Goal: Transaction & Acquisition: Book appointment/travel/reservation

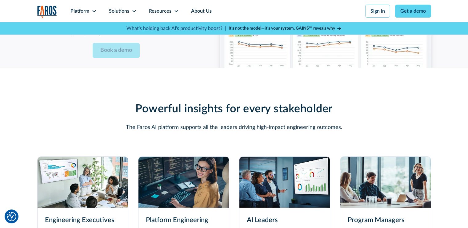
scroll to position [1724, 0]
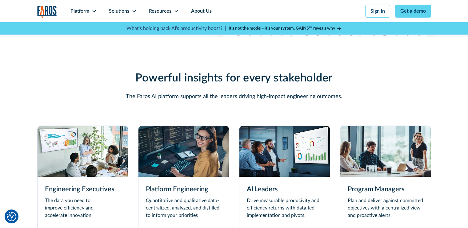
click at [71, 201] on p "The data you need to improve efficiency and accelerate innovation." at bounding box center [83, 207] width 76 height 22
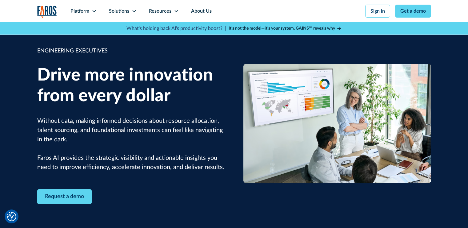
click at [193, 200] on div "Request a demo" at bounding box center [131, 196] width 188 height 15
click at [82, 199] on link "Request a demo" at bounding box center [64, 196] width 54 height 15
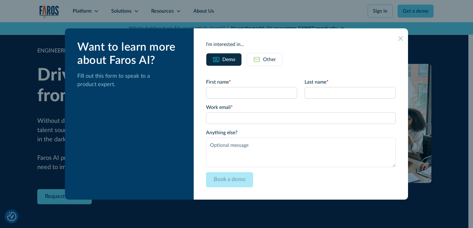
click at [398, 38] on icon at bounding box center [400, 38] width 5 height 5
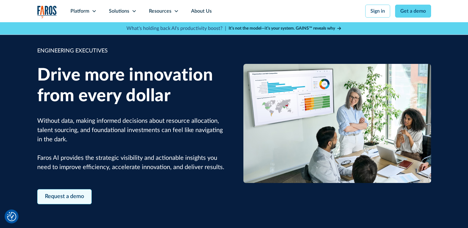
click at [50, 198] on link "Request a demo" at bounding box center [64, 196] width 54 height 15
